Goal: Check status: Check status

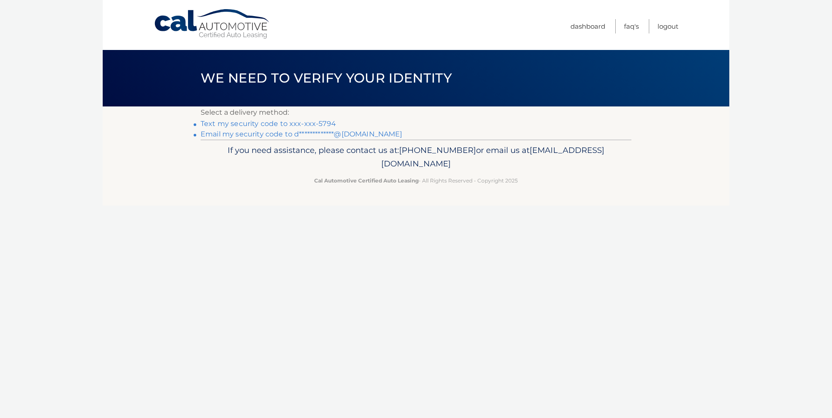
click at [288, 120] on link "Text my security code to xxx-xxx-5794" at bounding box center [268, 124] width 135 height 8
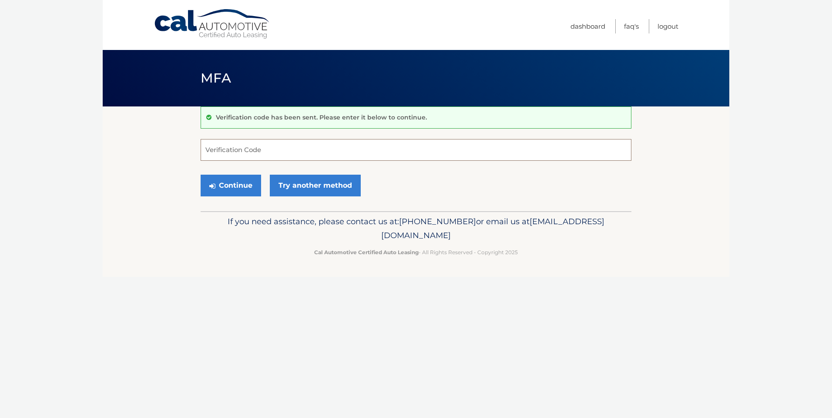
click at [263, 144] on input "Verification Code" at bounding box center [416, 150] width 431 height 22
type input "888721"
click at [201, 175] on button "Continue" at bounding box center [231, 186] width 60 height 22
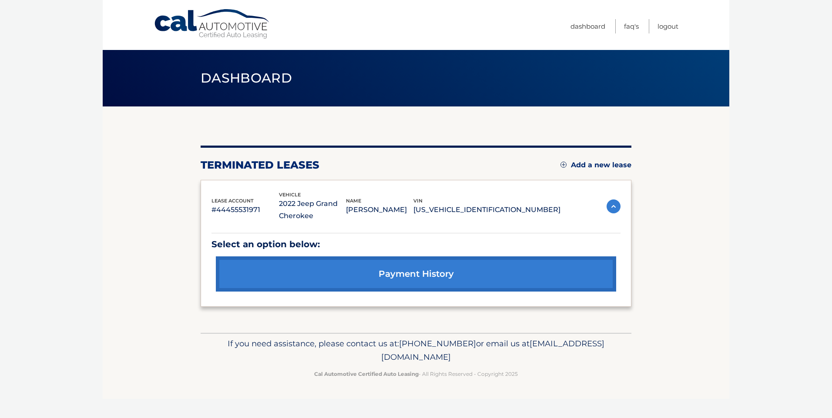
click at [419, 281] on link "payment history" at bounding box center [416, 274] width 400 height 35
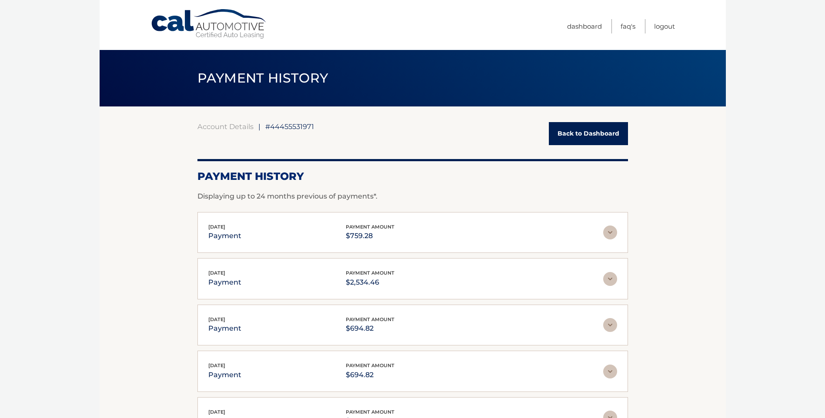
click at [609, 134] on link "Back to Dashboard" at bounding box center [588, 133] width 79 height 23
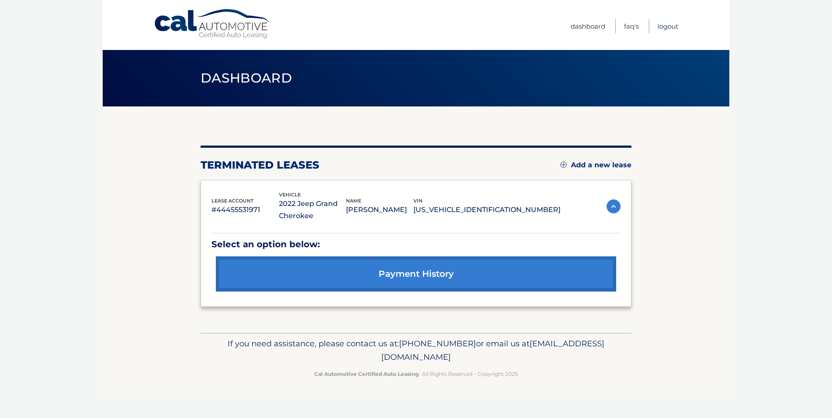
click at [665, 31] on link "Logout" at bounding box center [667, 26] width 21 height 14
